Goal: Task Accomplishment & Management: Use online tool/utility

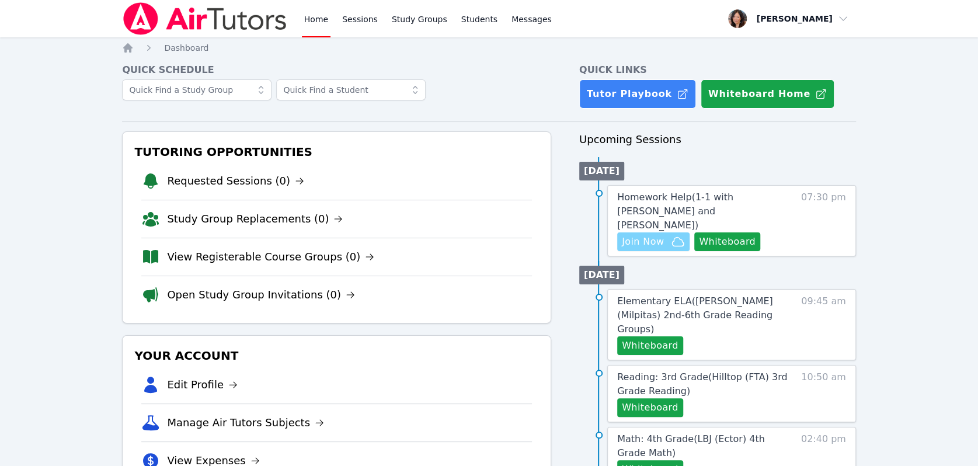
click at [639, 235] on span "Join Now" at bounding box center [643, 242] width 42 height 14
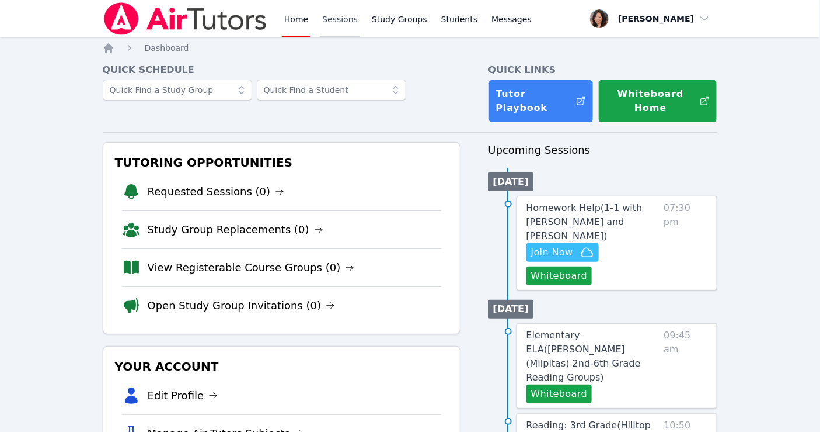
click at [340, 29] on link "Sessions" at bounding box center [340, 18] width 40 height 37
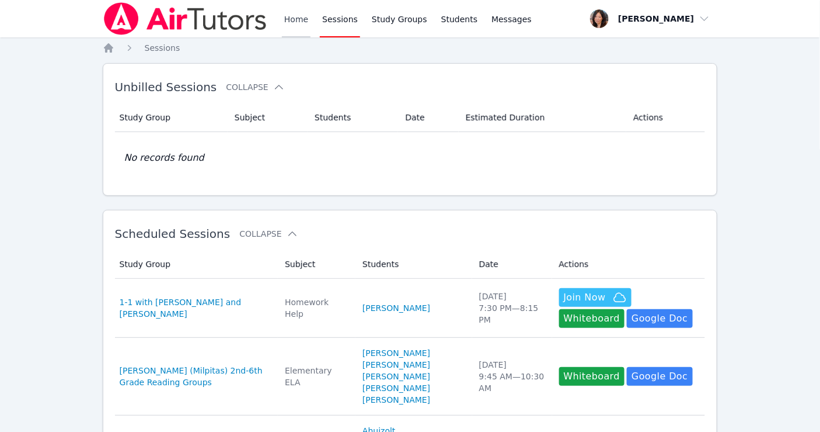
click at [294, 19] on link "Home" at bounding box center [296, 18] width 29 height 37
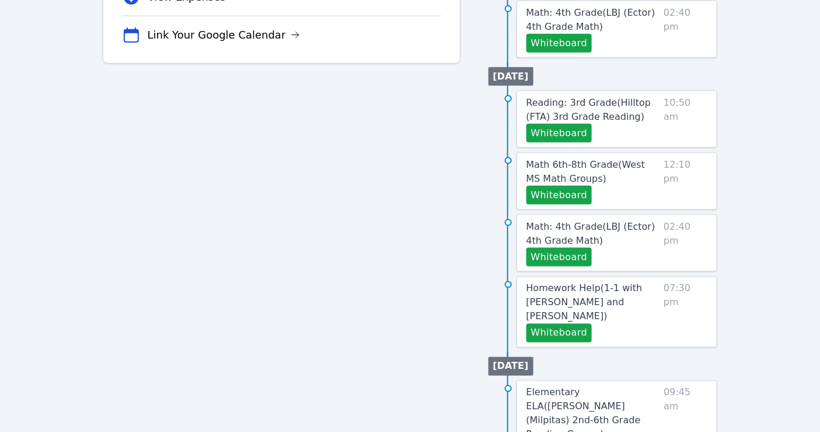
scroll to position [498, 0]
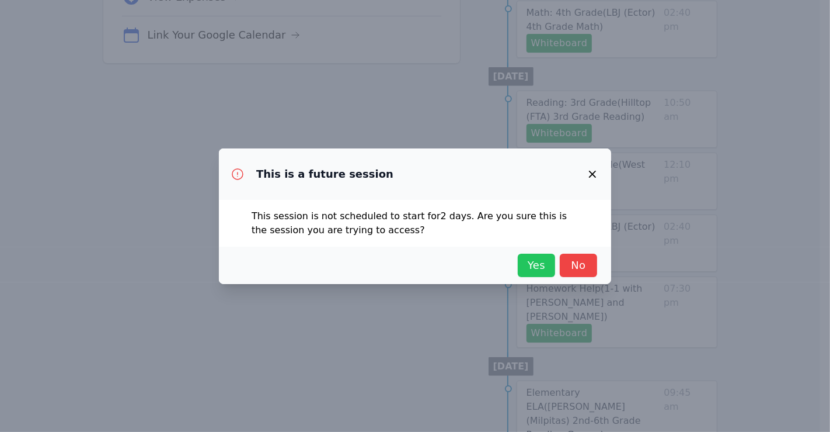
click at [540, 268] on span "Yes" at bounding box center [537, 265] width 26 height 16
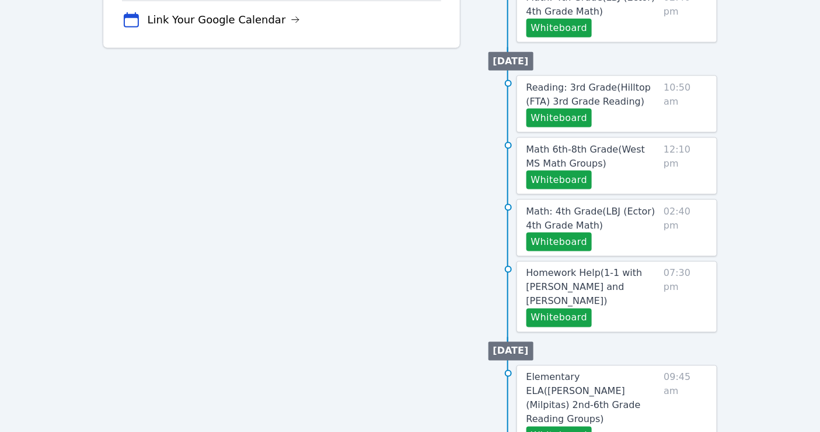
scroll to position [498, 0]
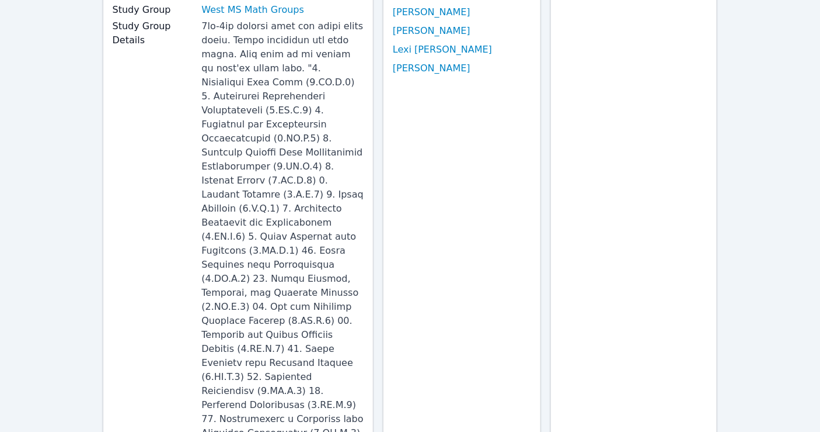
scroll to position [65, 0]
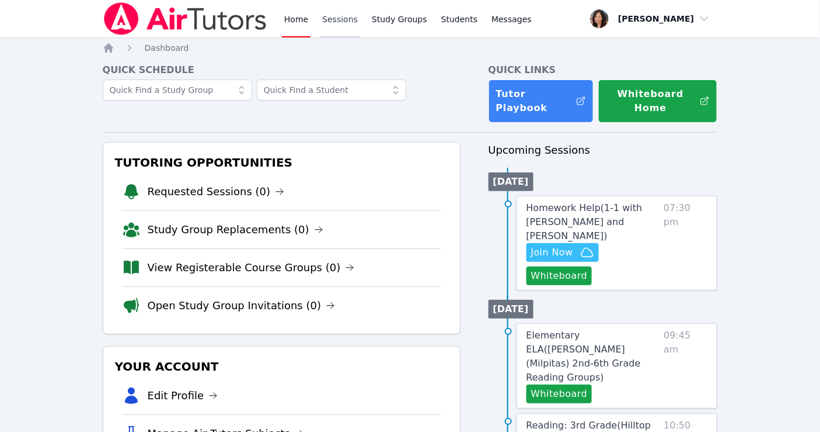
click at [329, 15] on link "Sessions" at bounding box center [340, 18] width 40 height 37
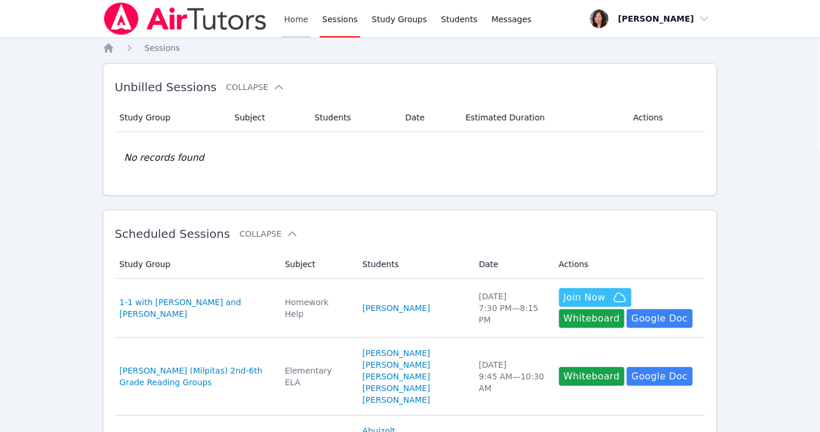
click at [292, 16] on link "Home" at bounding box center [296, 18] width 29 height 37
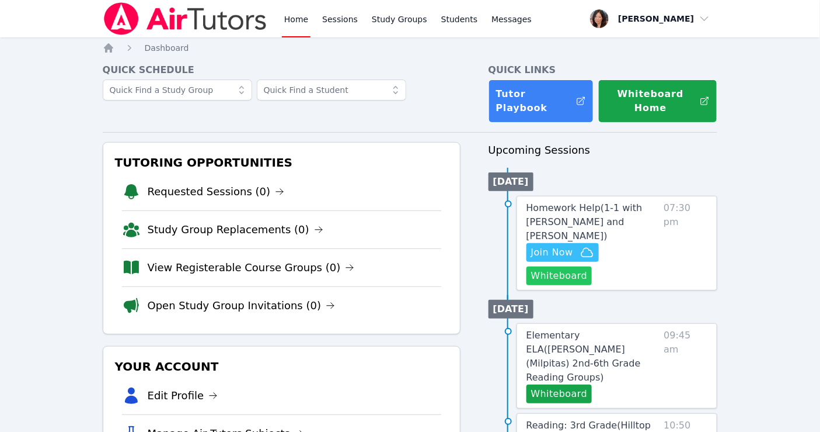
click at [574, 266] on button "Whiteboard" at bounding box center [560, 275] width 66 height 19
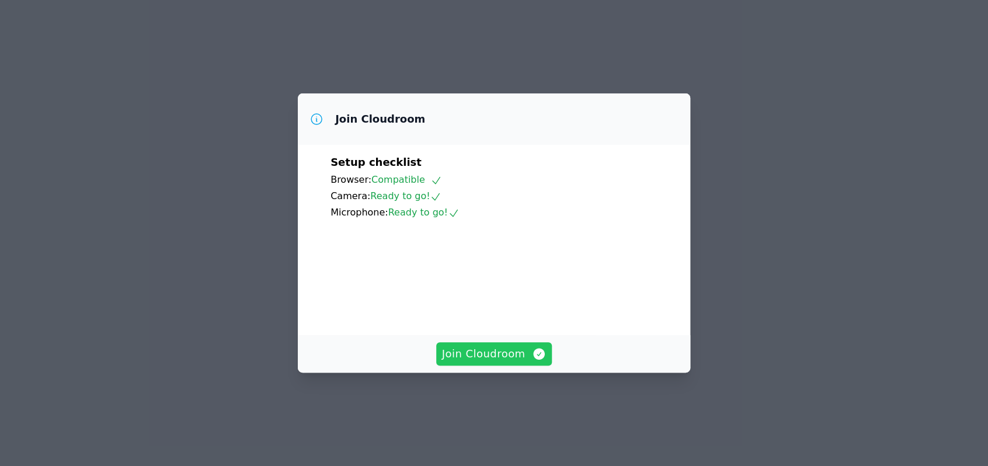
click at [511, 362] on span "Join Cloudroom" at bounding box center [494, 354] width 105 height 16
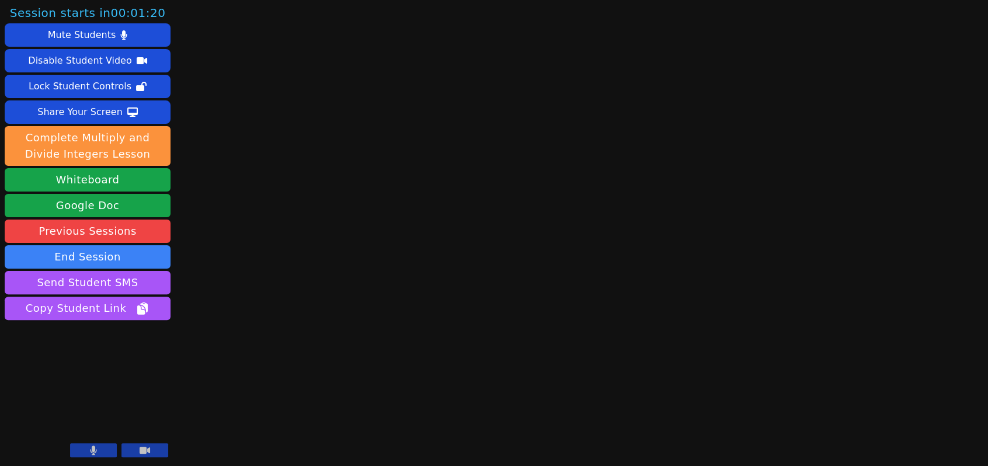
click at [98, 453] on button at bounding box center [93, 450] width 47 height 14
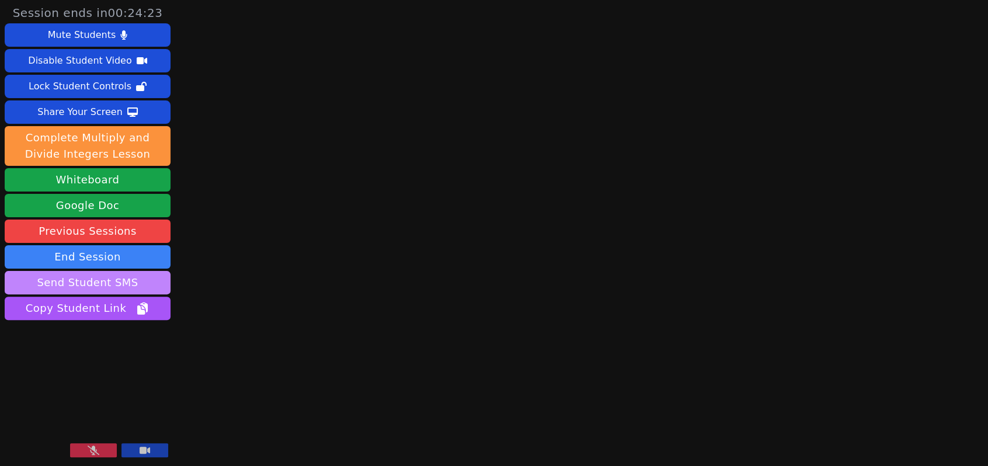
click at [100, 290] on button "Send Student SMS" at bounding box center [88, 282] width 166 height 23
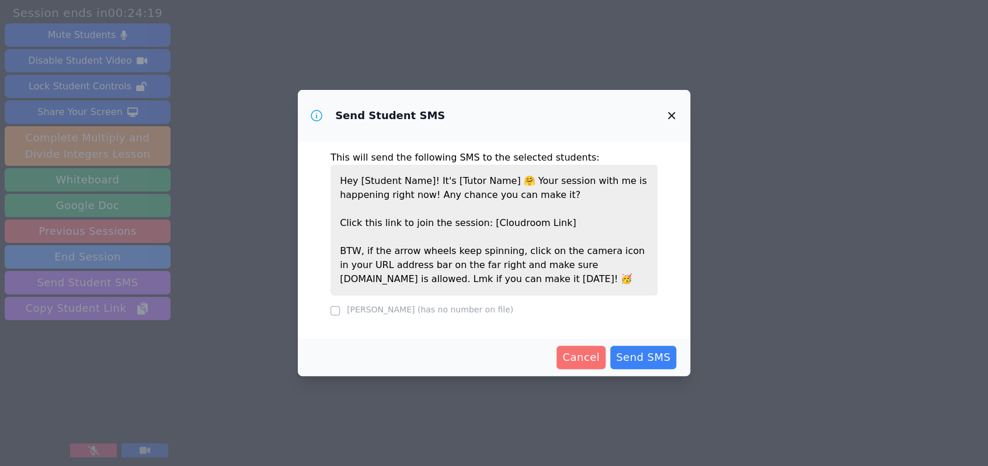
click at [590, 363] on span "Cancel" at bounding box center [580, 357] width 37 height 16
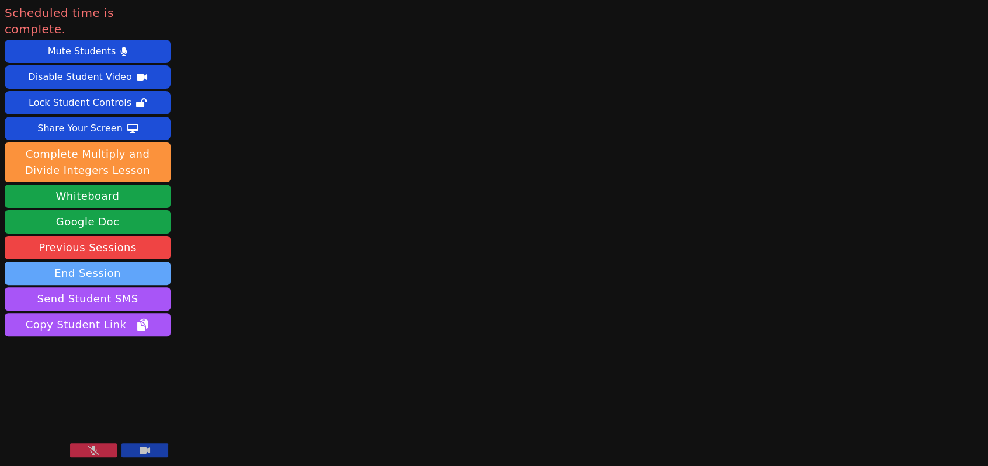
click at [118, 262] on button "End Session" at bounding box center [88, 273] width 166 height 23
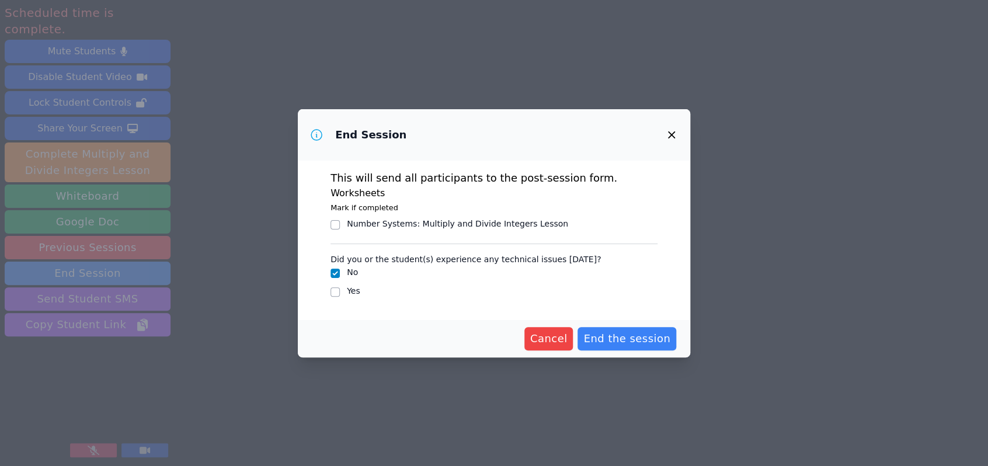
click at [646, 355] on div "Cancel End the session" at bounding box center [494, 338] width 392 height 37
click at [649, 347] on button "End the session" at bounding box center [627, 338] width 99 height 23
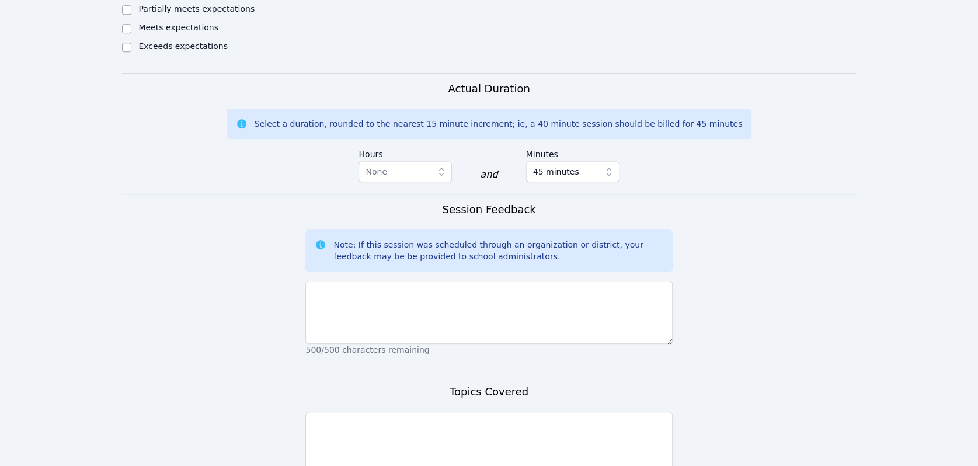
scroll to position [714, 0]
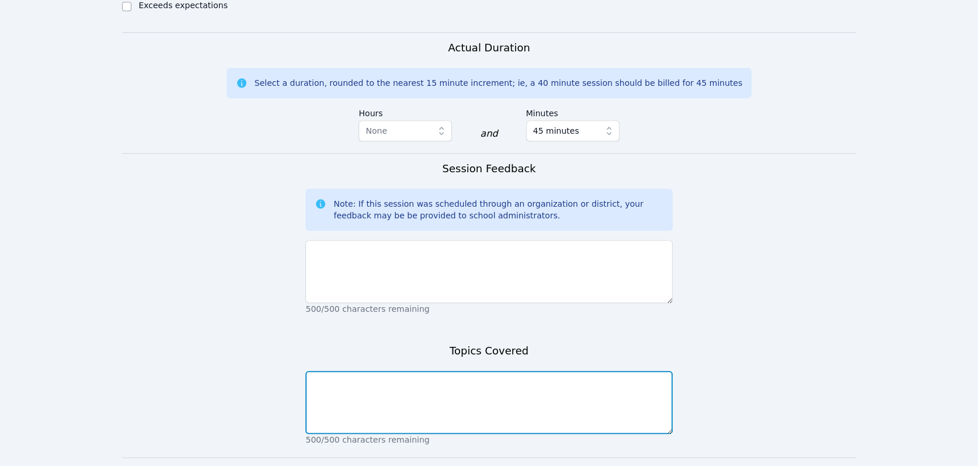
click at [472, 371] on textarea at bounding box center [488, 402] width 367 height 63
type textarea "Student did not show"
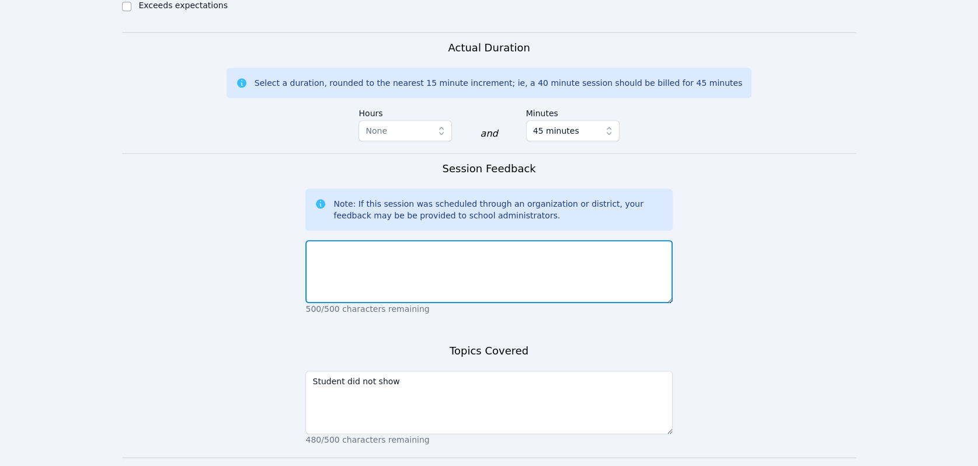
click at [423, 251] on textarea at bounding box center [488, 271] width 367 height 63
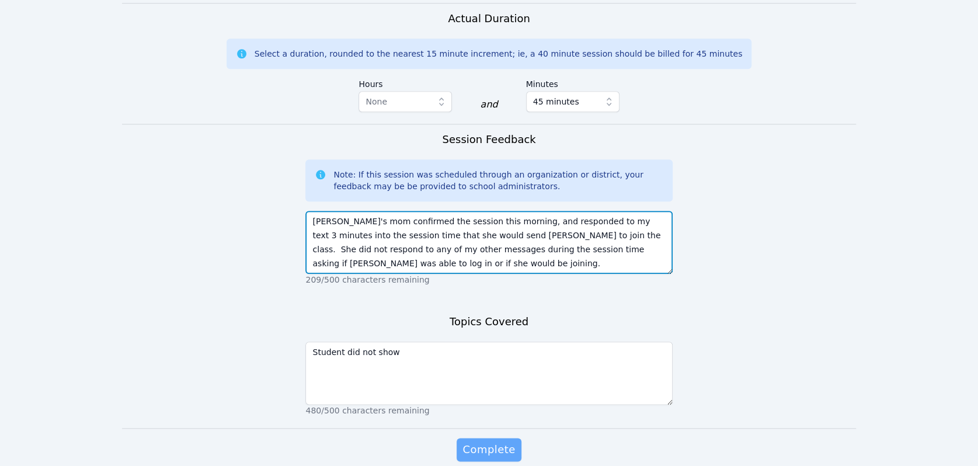
scroll to position [766, 0]
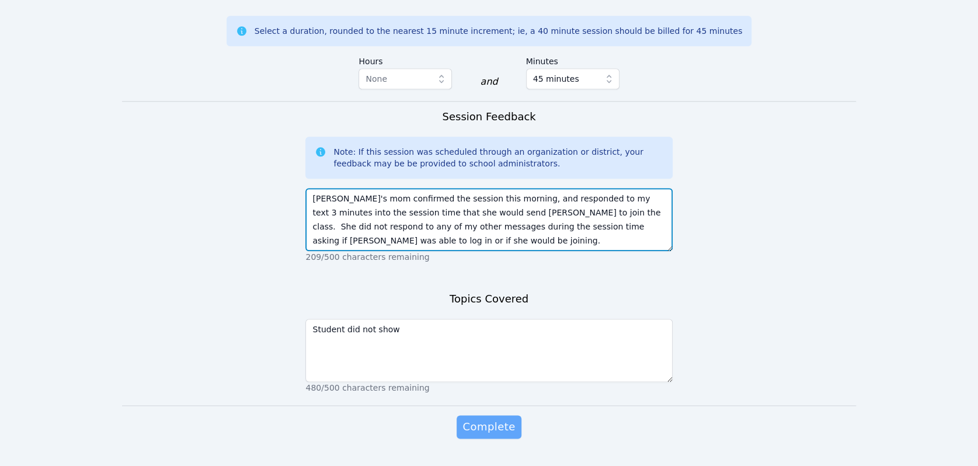
type textarea "Emiliia's mom confirmed the session this morning, and responded to my text 3 mi…"
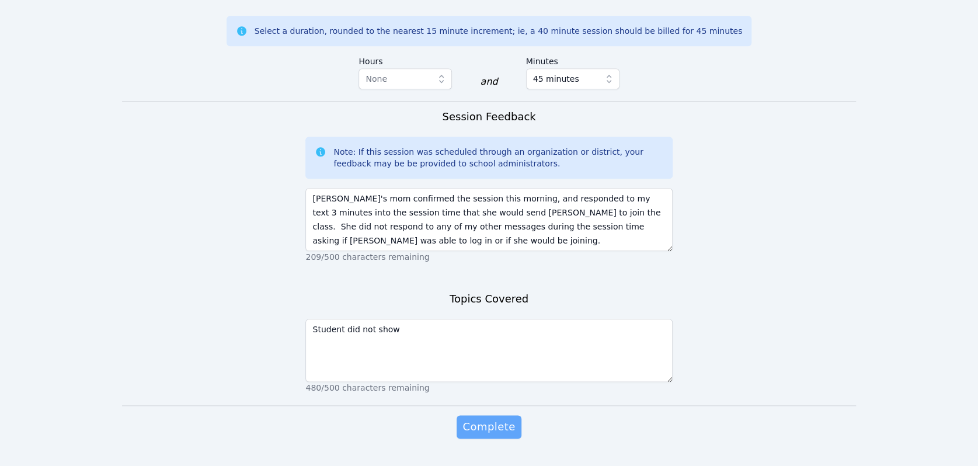
click at [502, 415] on button "Complete" at bounding box center [489, 426] width 64 height 23
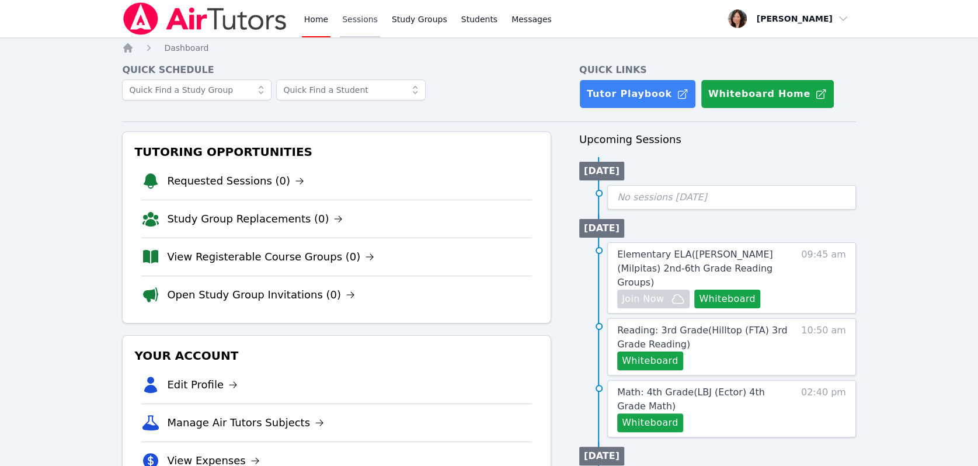
click at [363, 3] on link "Sessions" at bounding box center [360, 18] width 40 height 37
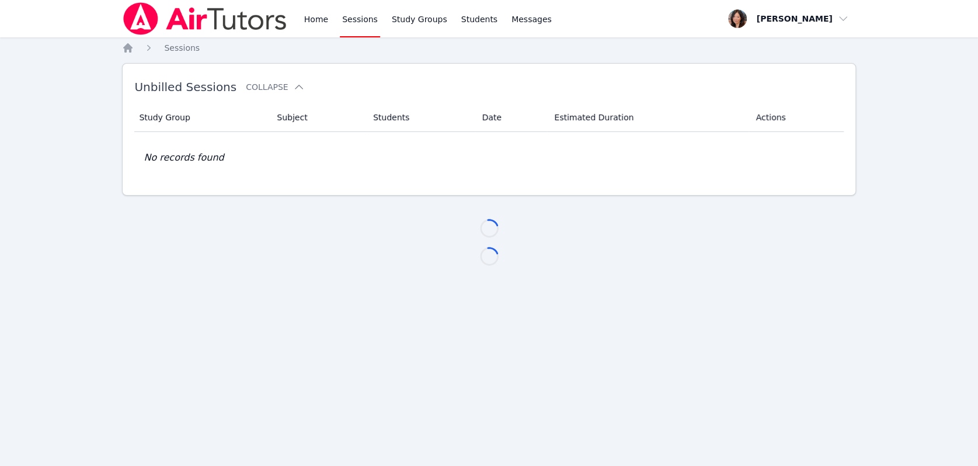
click at [361, 26] on link "Sessions" at bounding box center [360, 18] width 40 height 37
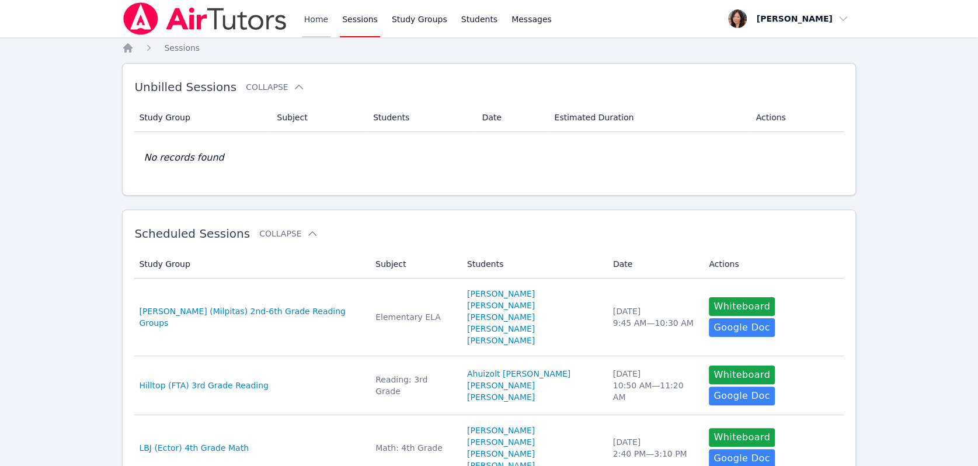
click at [309, 12] on link "Home" at bounding box center [316, 18] width 29 height 37
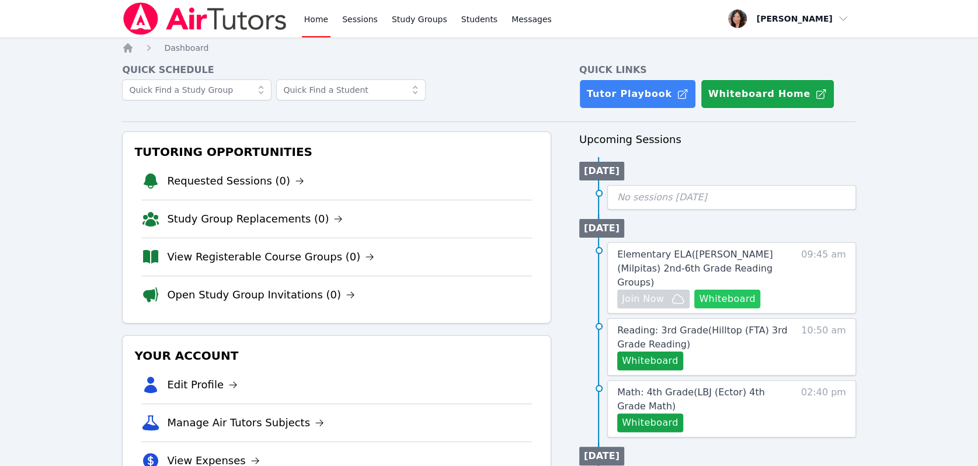
click at [727, 290] on button "Whiteboard" at bounding box center [727, 299] width 66 height 19
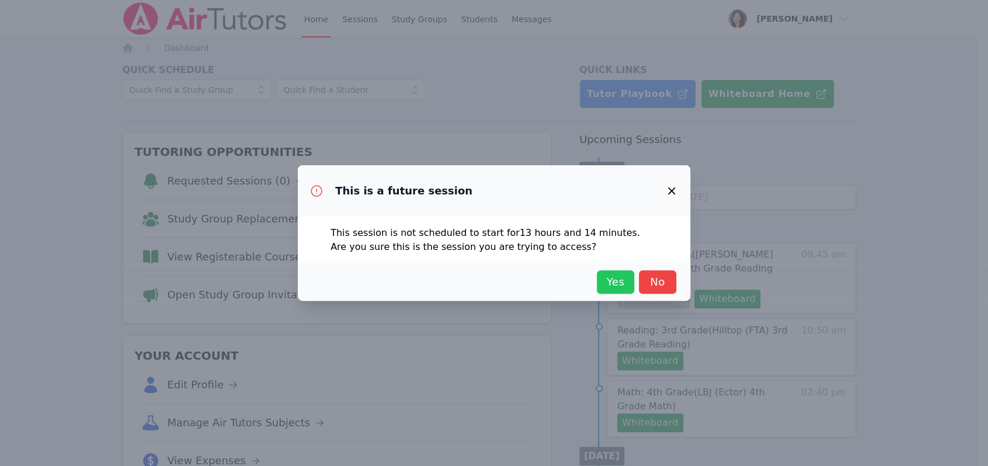
click at [612, 285] on span "Yes" at bounding box center [616, 282] width 26 height 16
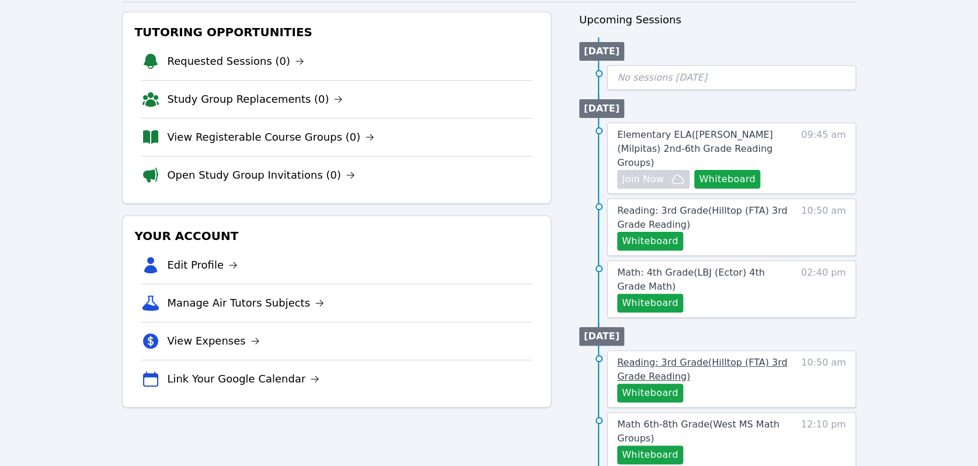
scroll to position [259, 0]
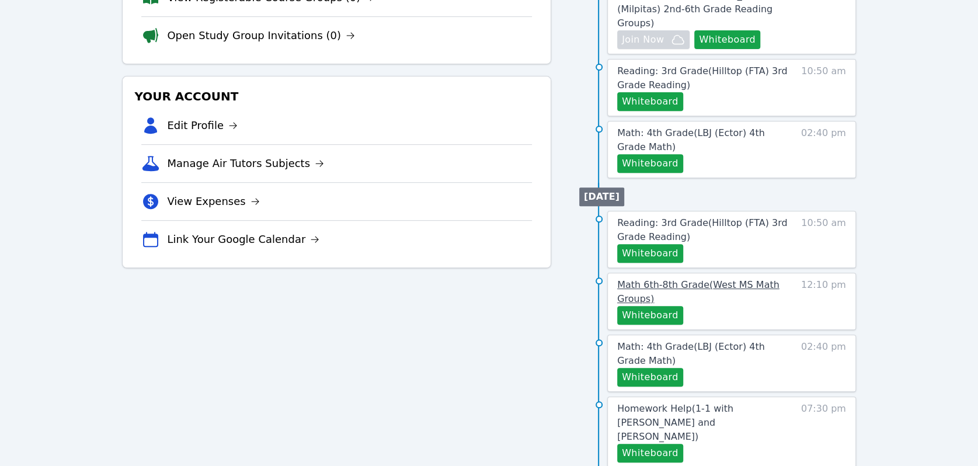
click at [703, 279] on span "Math 6th-8th Grade ( West MS Math Groups )" at bounding box center [698, 291] width 162 height 25
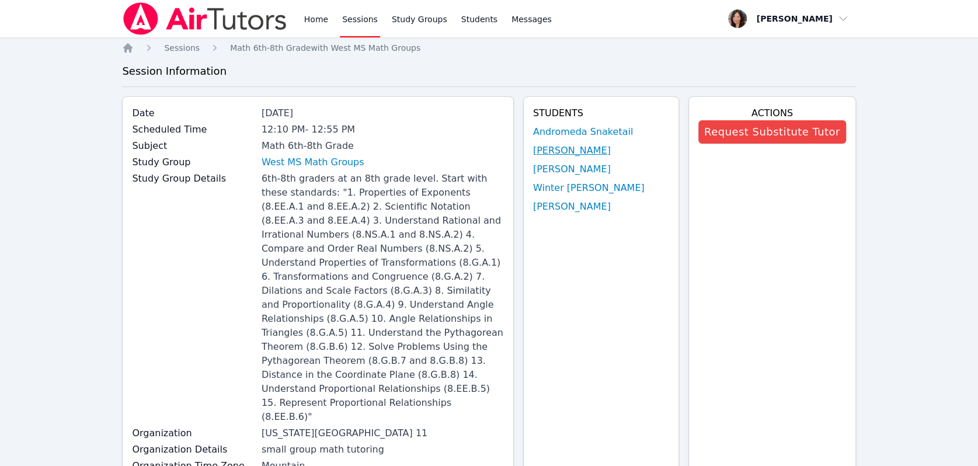
click at [574, 155] on link "Jeremiah Cosby" at bounding box center [572, 151] width 78 height 14
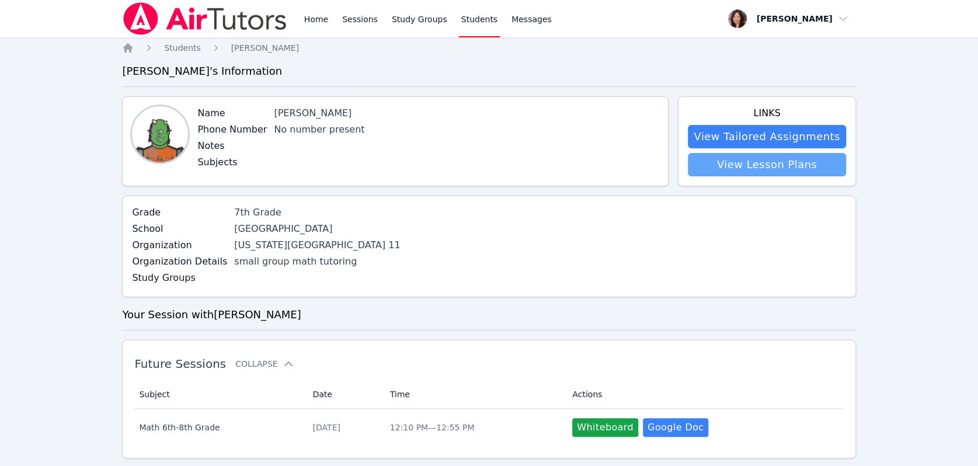
click at [743, 164] on link "View Lesson Plans" at bounding box center [767, 164] width 158 height 23
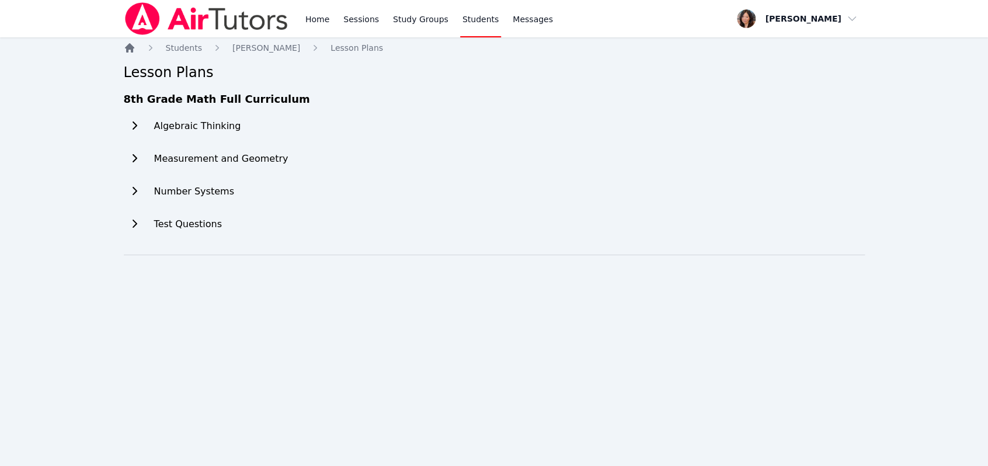
click at [126, 53] on icon "Breadcrumb" at bounding box center [130, 48] width 12 height 12
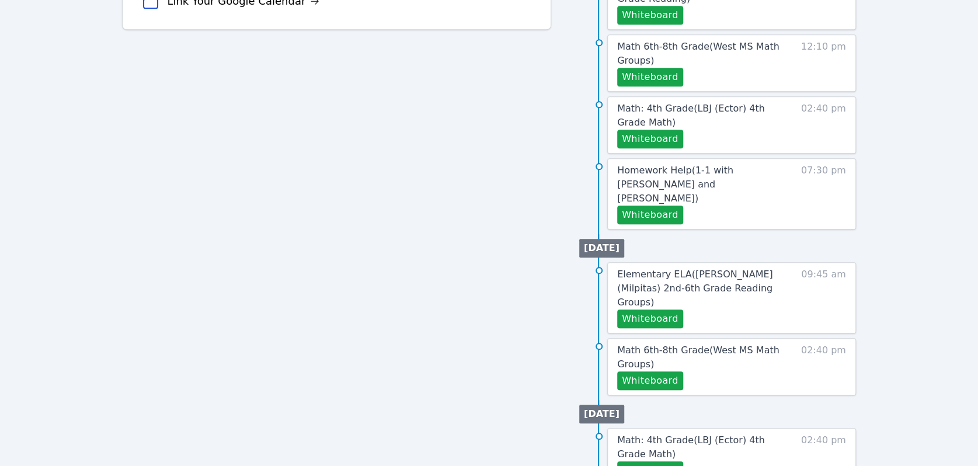
scroll to position [501, 0]
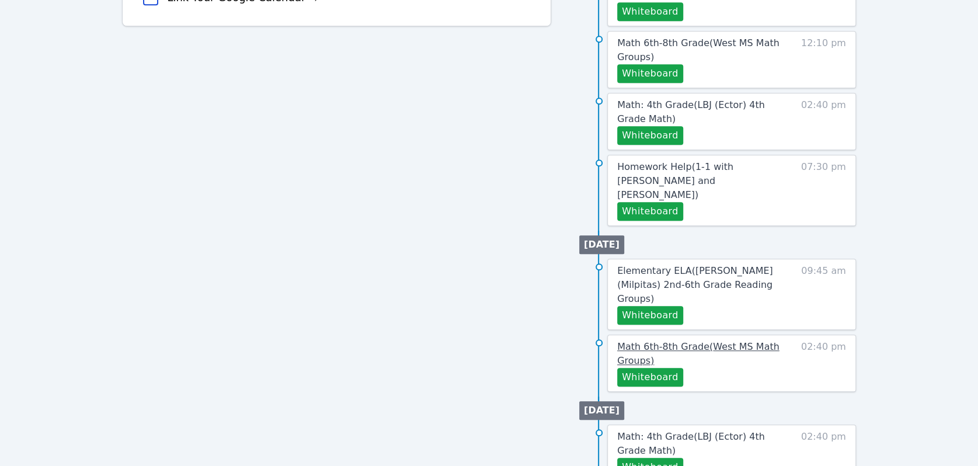
click at [662, 341] on span "Math 6th-8th Grade ( West MS Math Groups )" at bounding box center [698, 353] width 162 height 25
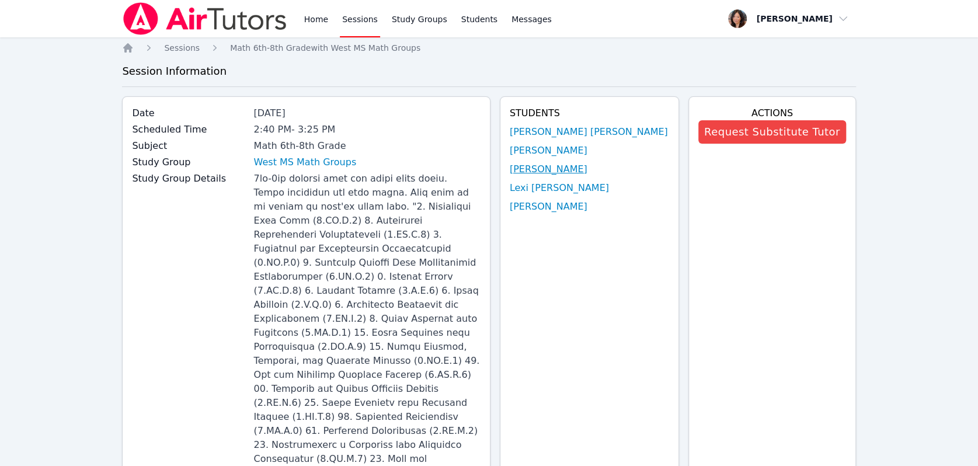
click at [587, 175] on link "Carlie Powell" at bounding box center [549, 169] width 78 height 14
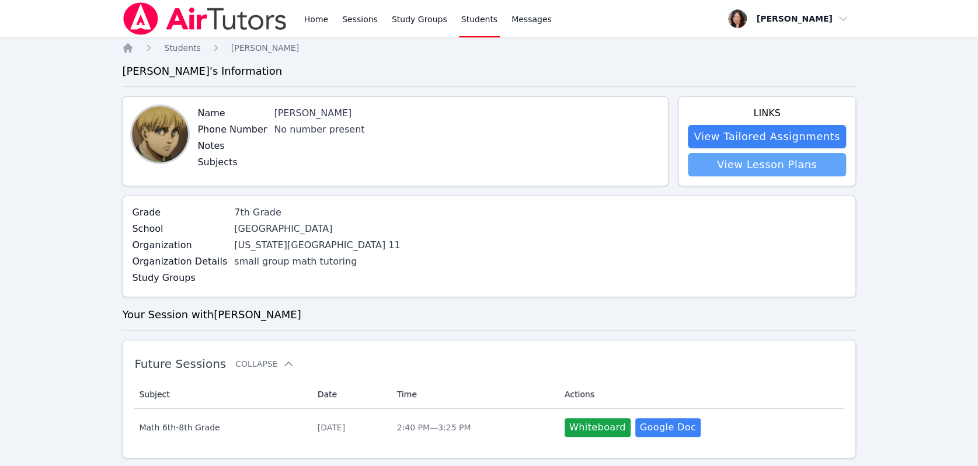
click at [717, 169] on link "View Lesson Plans" at bounding box center [767, 164] width 158 height 23
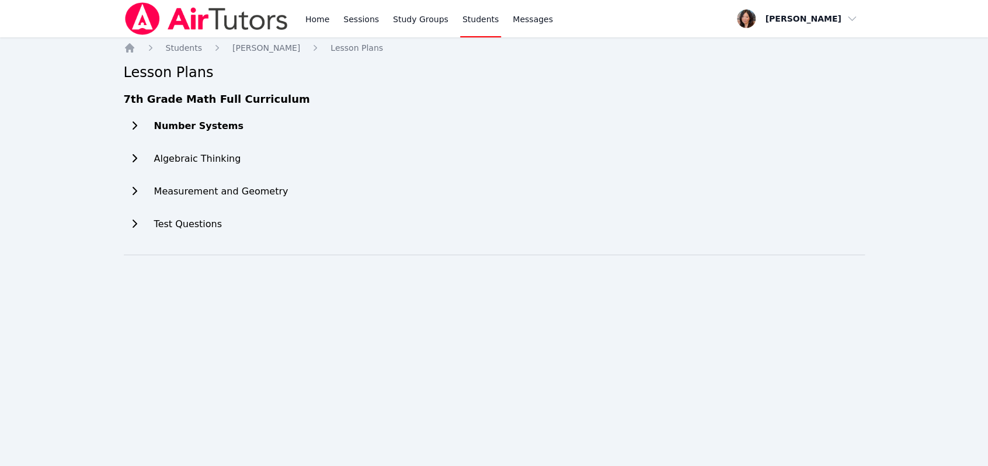
click at [150, 128] on div "Number Systems" at bounding box center [206, 125] width 165 height 23
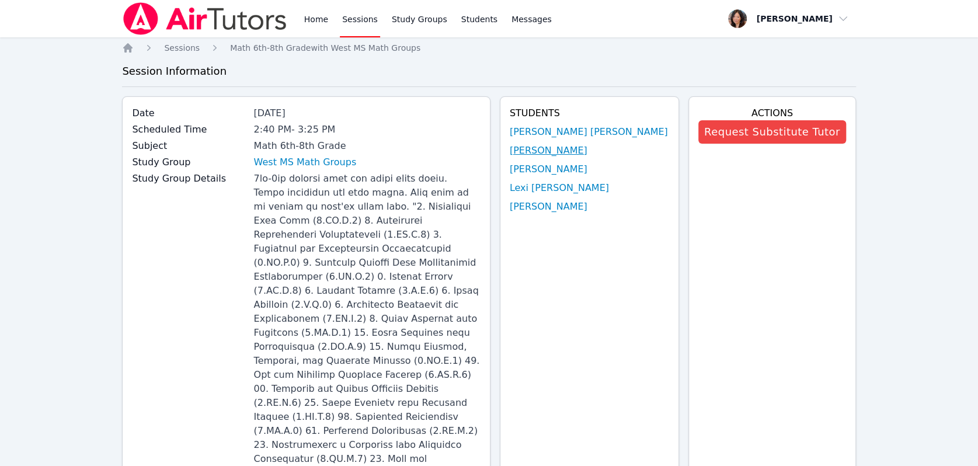
click at [587, 146] on link "Isaiah Bittings" at bounding box center [549, 151] width 78 height 14
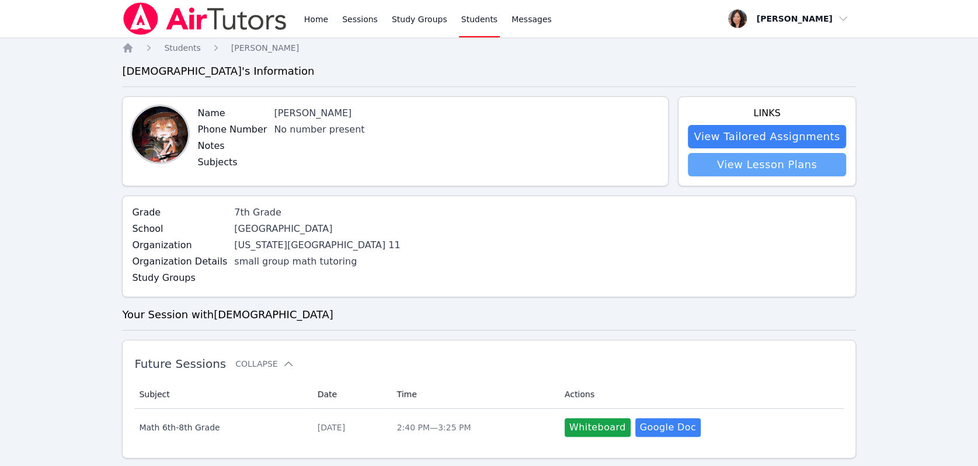
click at [750, 166] on link "View Lesson Plans" at bounding box center [767, 164] width 158 height 23
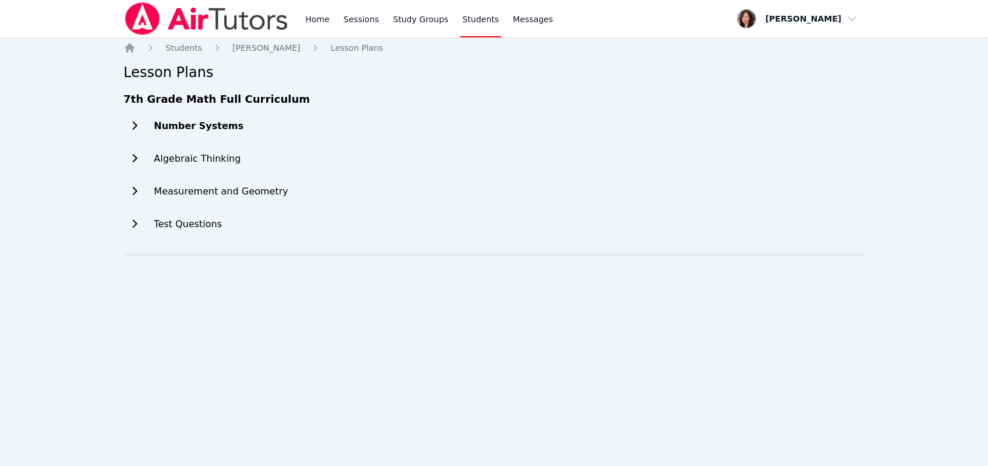
click at [219, 127] on h2 "Number Systems" at bounding box center [198, 126] width 89 height 14
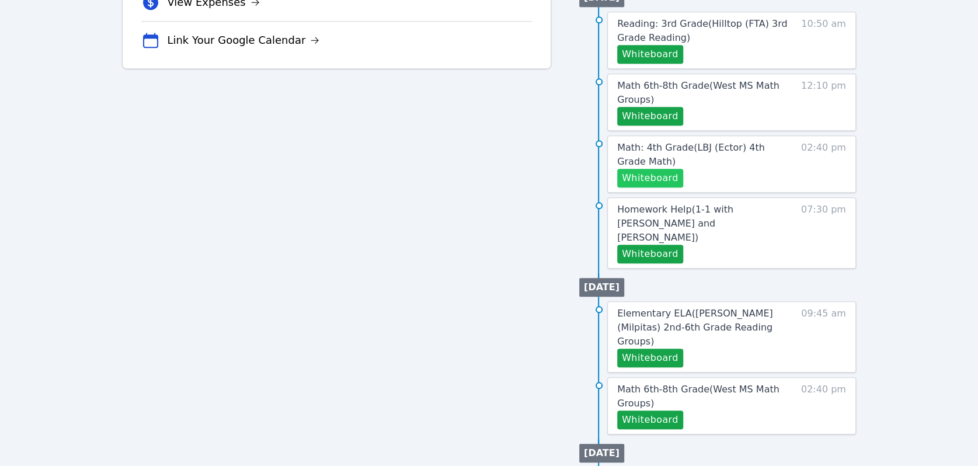
scroll to position [436, 0]
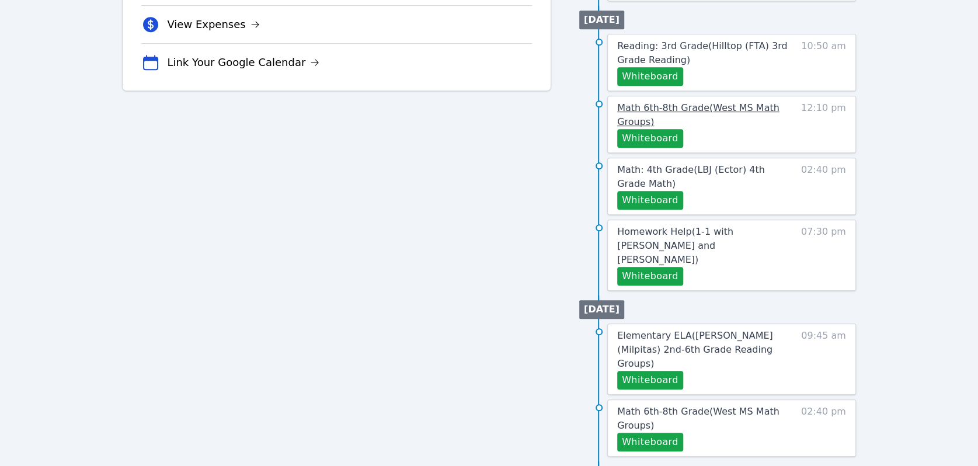
click at [640, 102] on span "Math 6th-8th Grade ( West MS Math Groups )" at bounding box center [698, 114] width 162 height 25
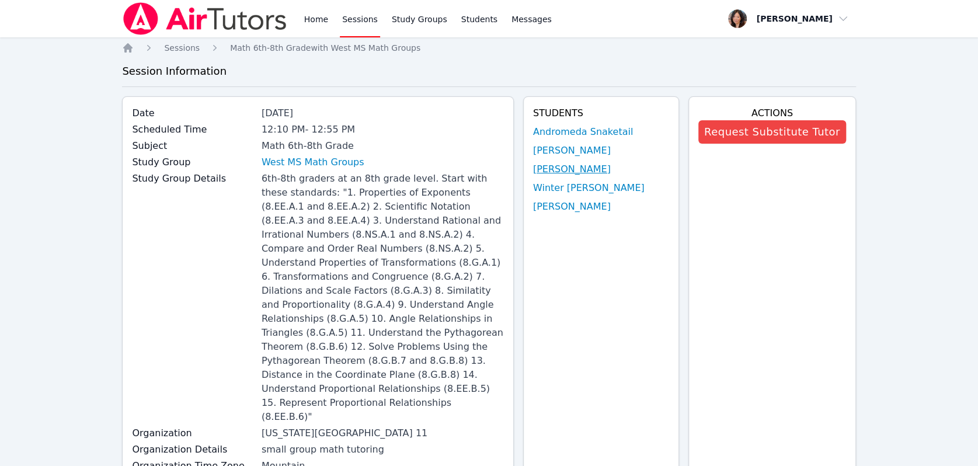
click at [572, 165] on link "Skyler Dieck" at bounding box center [572, 169] width 78 height 14
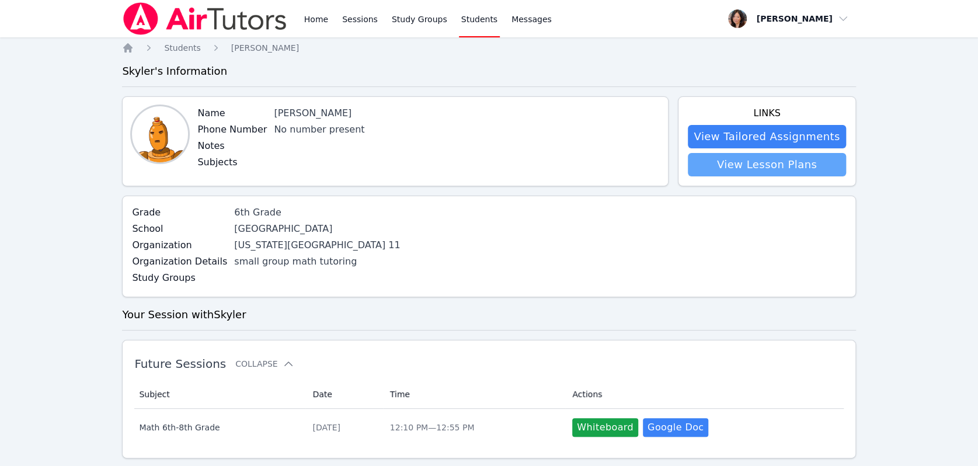
click at [735, 162] on link "View Lesson Plans" at bounding box center [767, 164] width 158 height 23
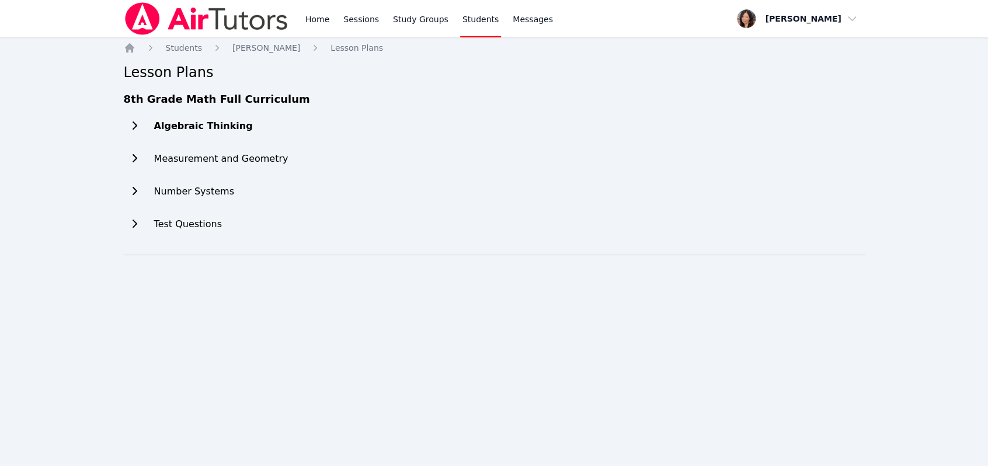
click at [223, 129] on h2 "Algebraic Thinking" at bounding box center [203, 126] width 99 height 14
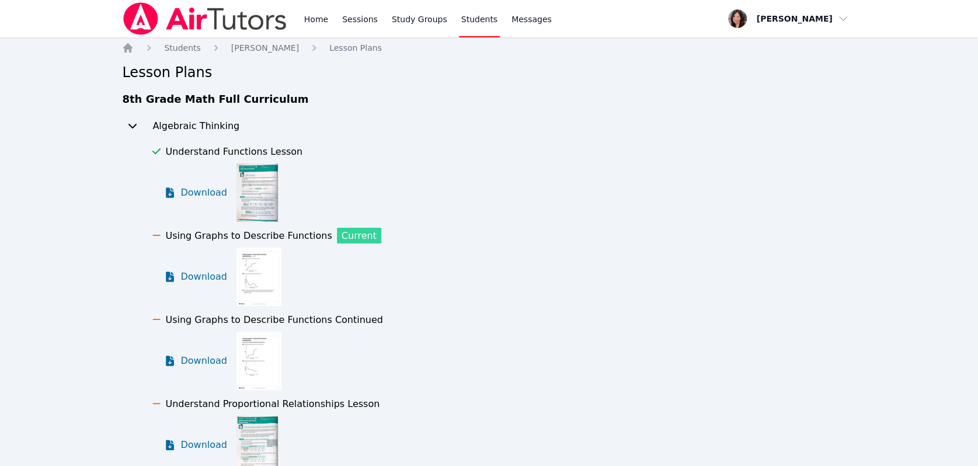
click at [258, 293] on img at bounding box center [259, 277] width 45 height 58
click at [208, 277] on span "Download" at bounding box center [206, 277] width 52 height 14
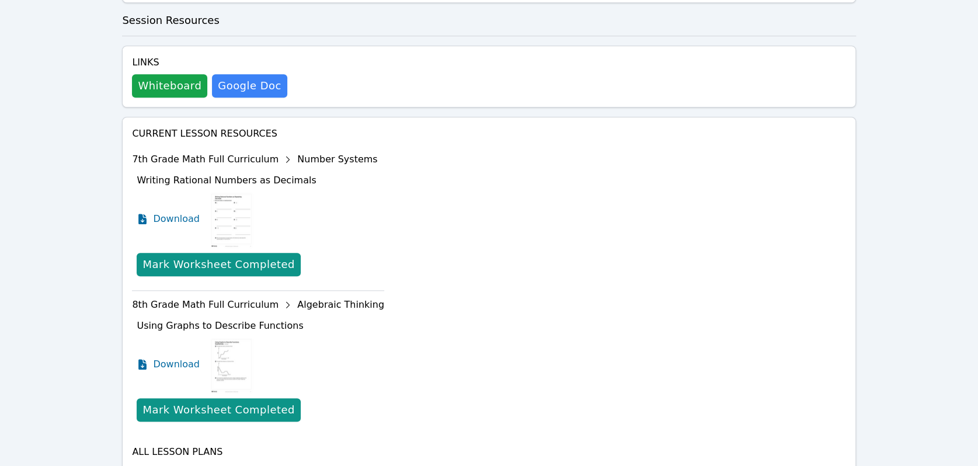
scroll to position [697, 0]
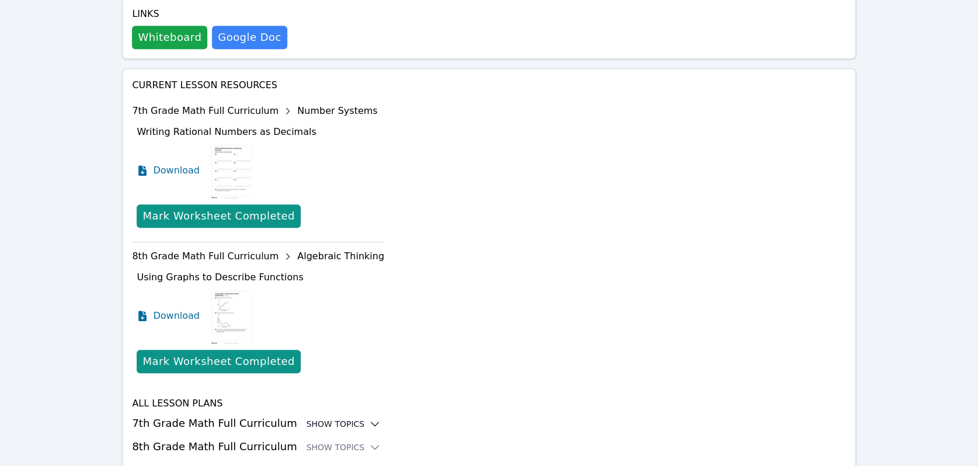
click at [330, 418] on div "Show Topics" at bounding box center [344, 424] width 75 height 12
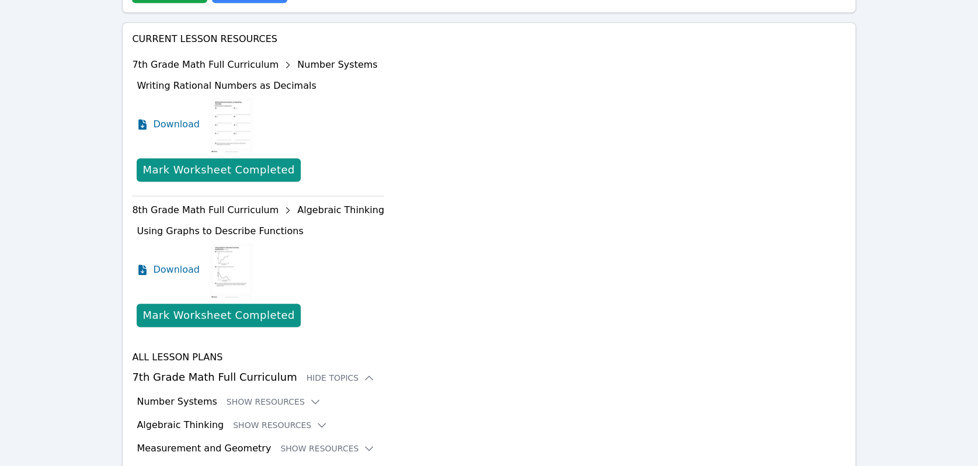
scroll to position [793, 0]
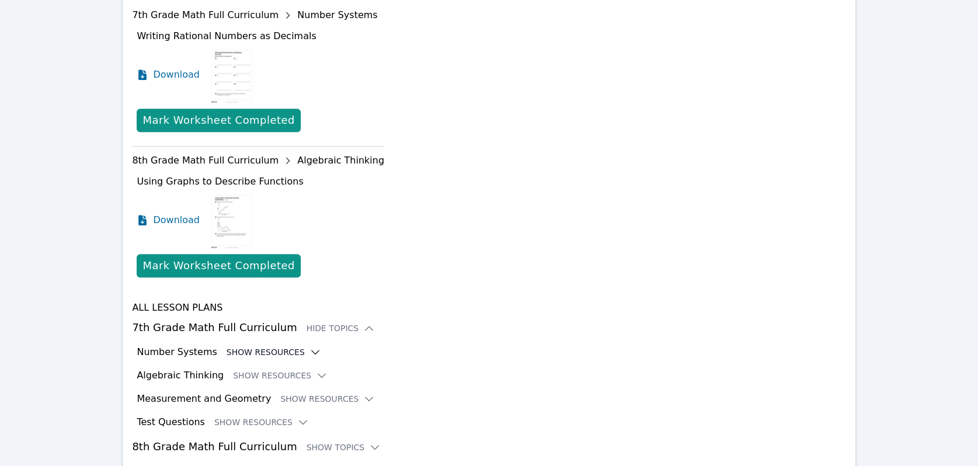
click at [274, 346] on button "Show Resources" at bounding box center [274, 352] width 95 height 12
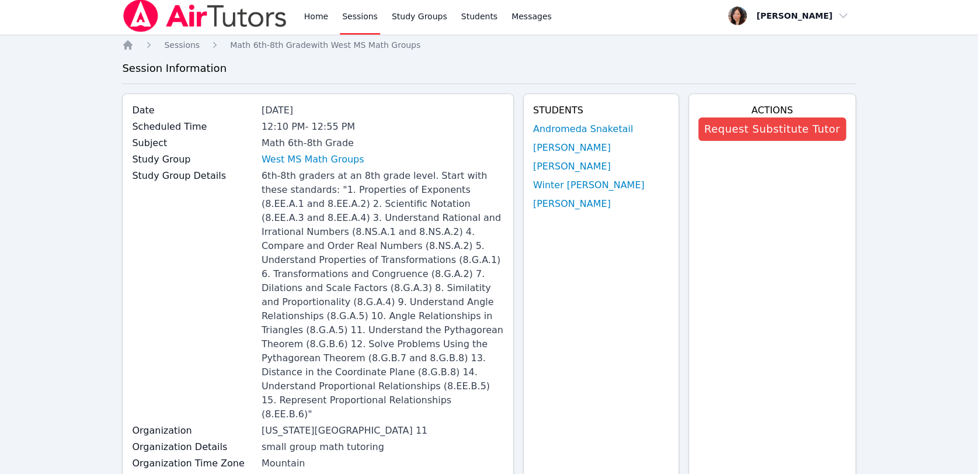
scroll to position [0, 0]
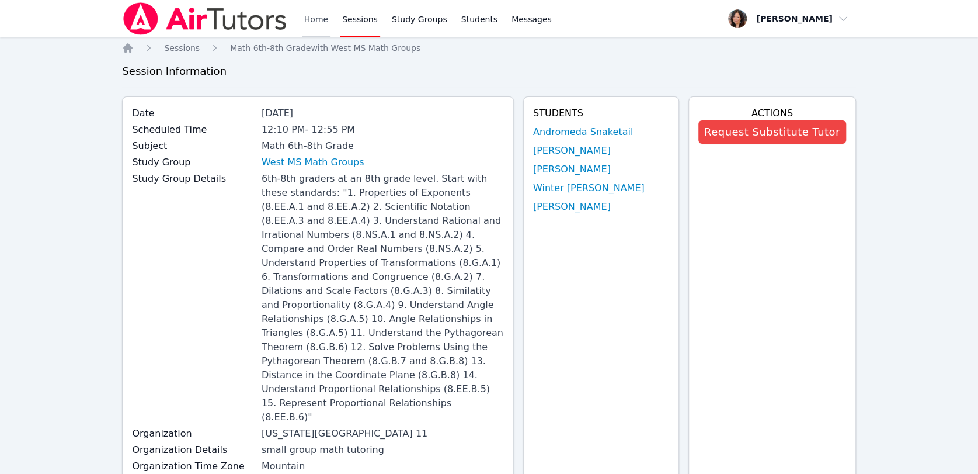
click at [325, 20] on link "Home" at bounding box center [316, 18] width 29 height 37
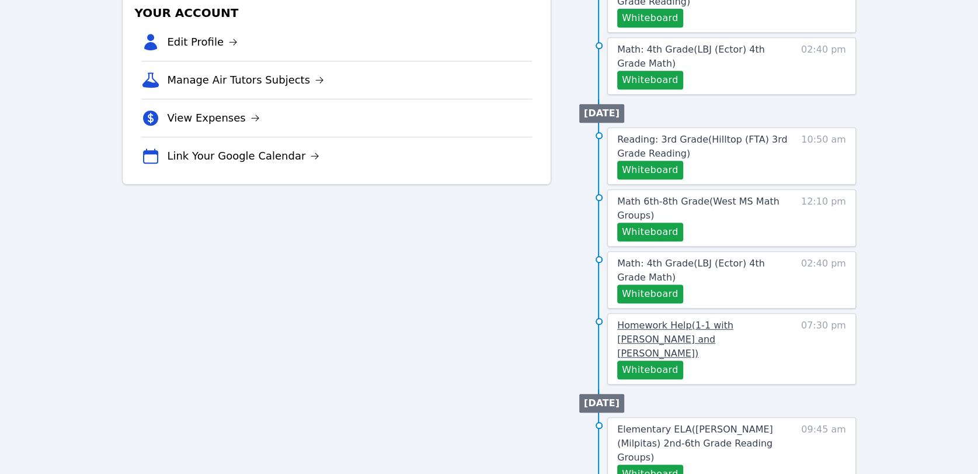
scroll to position [454, 0]
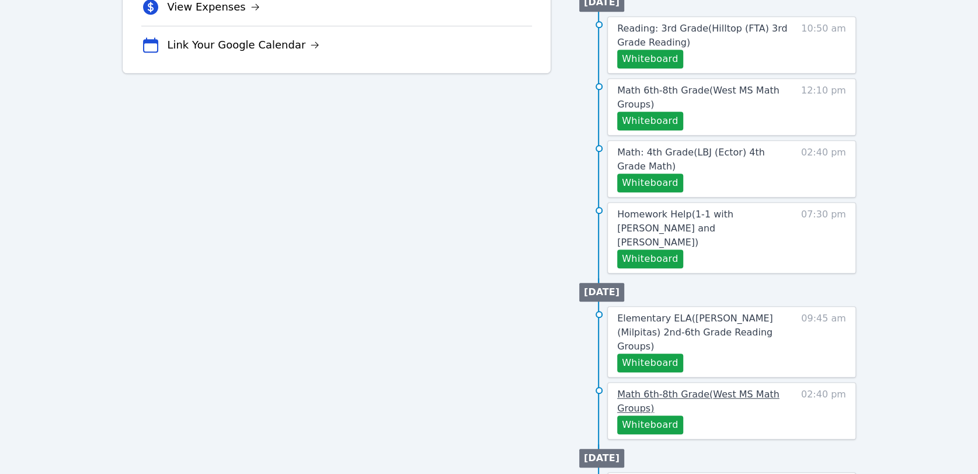
click at [723, 388] on span "Math 6th-8th Grade ( West MS Math Groups )" at bounding box center [698, 400] width 162 height 25
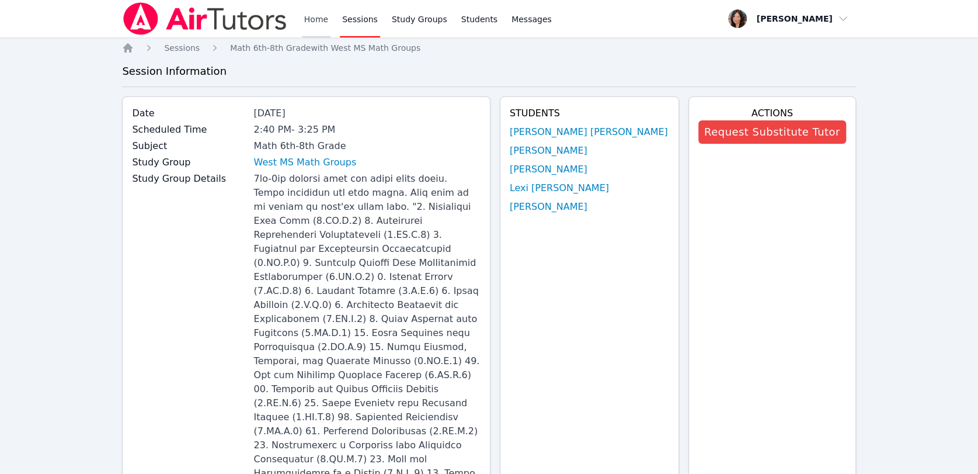
click at [308, 15] on link "Home" at bounding box center [316, 18] width 29 height 37
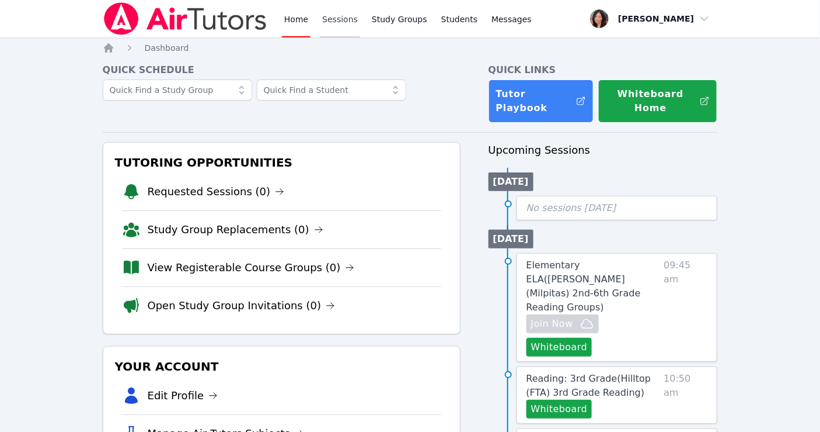
click at [329, 9] on link "Sessions" at bounding box center [340, 18] width 40 height 37
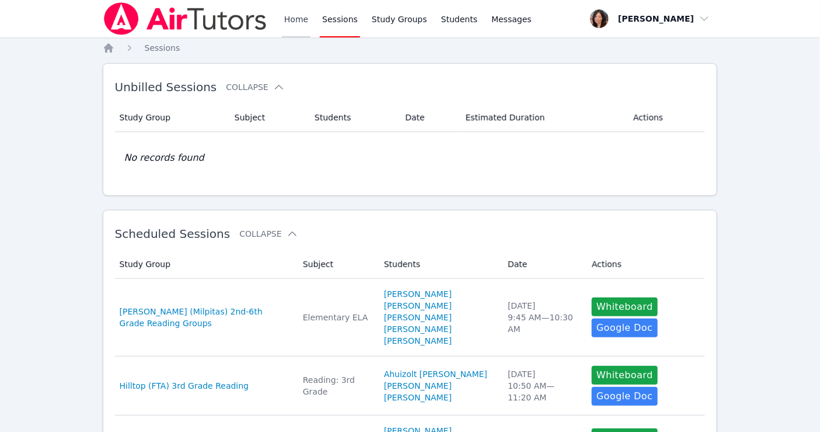
click at [296, 16] on link "Home" at bounding box center [296, 18] width 29 height 37
